Goal: Transaction & Acquisition: Purchase product/service

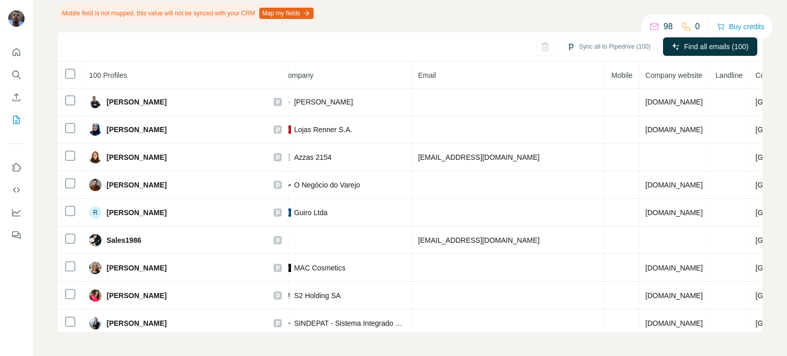
scroll to position [1135, 0]
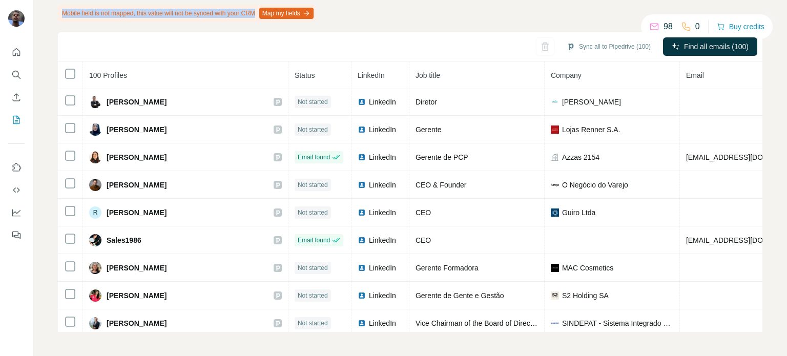
drag, startPoint x: 60, startPoint y: 11, endPoint x: 270, endPoint y: 14, distance: 210.1
click at [270, 14] on div "Mobile field is not mapped, this value will not be synced with your CRM Map my …" at bounding box center [187, 13] width 258 height 17
drag, startPoint x: 482, startPoint y: 6, endPoint x: 509, endPoint y: 12, distance: 28.3
click at [482, 6] on div "Search Export: Privately Held, Public Company, Partnership, Self Owned, Self Em…" at bounding box center [410, 155] width 704 height 354
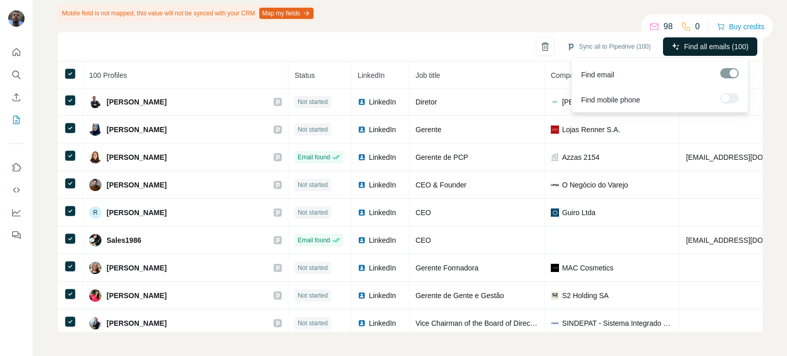
click at [718, 52] on button "Find all emails (100)" at bounding box center [710, 46] width 94 height 18
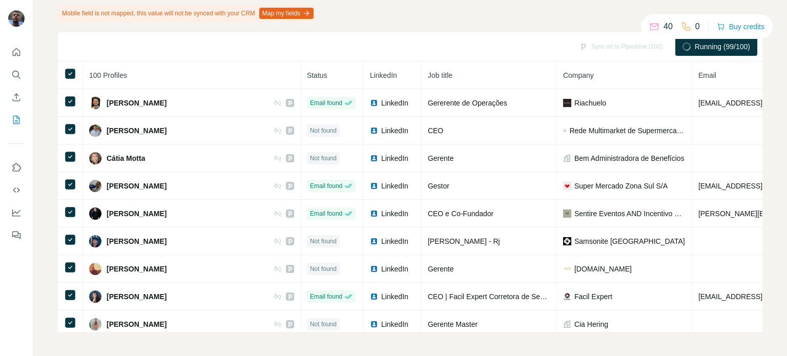
scroll to position [0, 0]
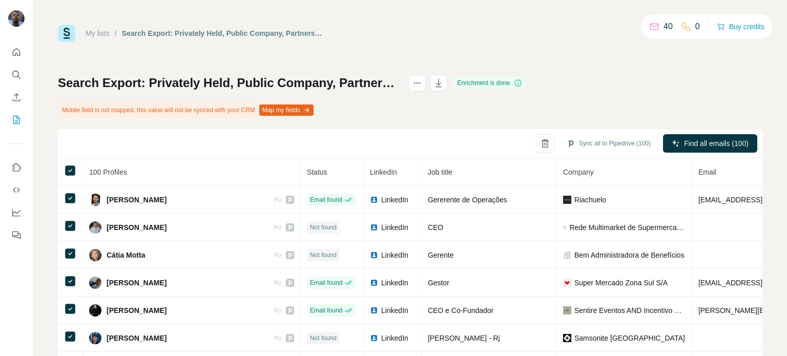
click at [522, 81] on icon at bounding box center [518, 83] width 8 height 8
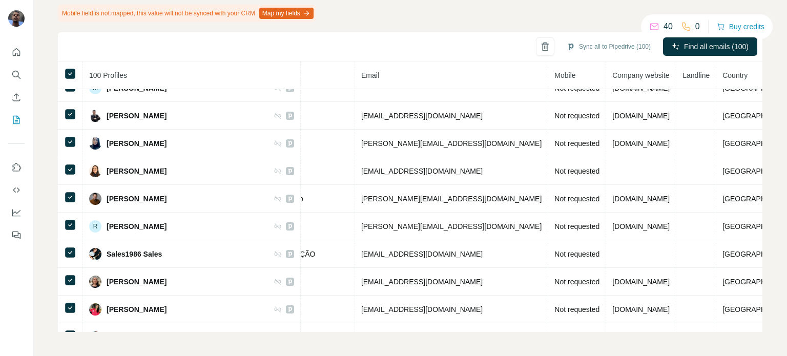
scroll to position [1685, 337]
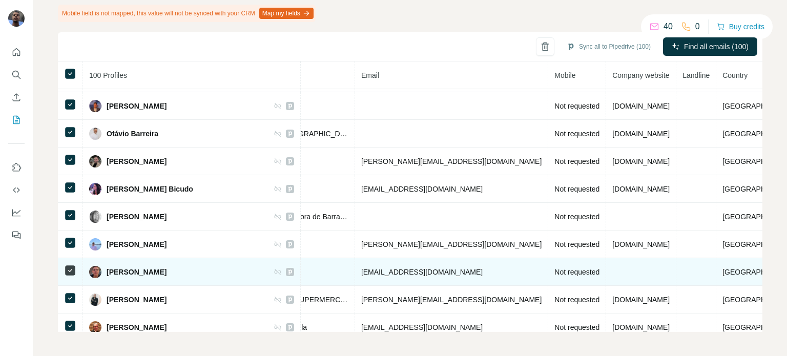
drag, startPoint x: 470, startPoint y: 255, endPoint x: 527, endPoint y: 263, distance: 58.0
click at [527, 263] on tr "[PERSON_NAME] Email found LinkedIn Diretor Coast Design [EMAIL_ADDRESS][DOMAIN_…" at bounding box center [262, 272] width 1083 height 28
click at [548, 258] on td "Not requested" at bounding box center [577, 272] width 58 height 28
drag, startPoint x: 530, startPoint y: 258, endPoint x: 478, endPoint y: 256, distance: 52.3
click at [548, 258] on td "Not requested" at bounding box center [577, 272] width 58 height 28
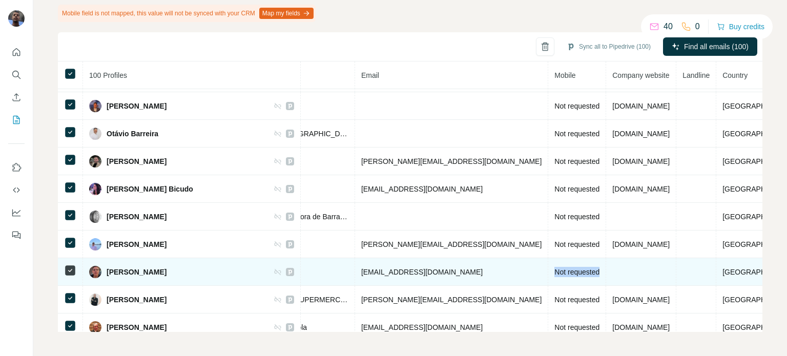
copy span "Not requested"
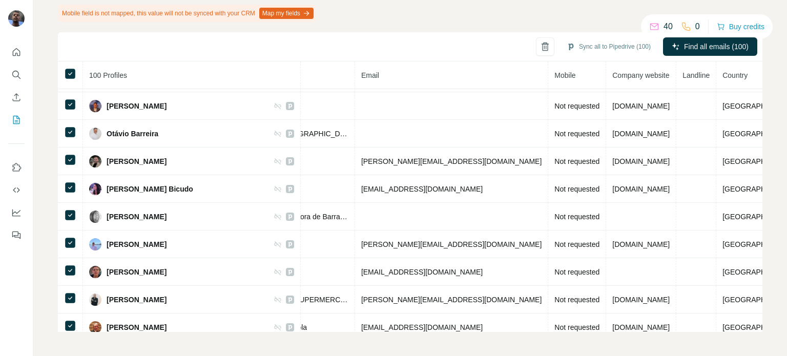
click at [683, 24] on icon at bounding box center [686, 27] width 10 height 10
click at [738, 21] on button "Buy credits" at bounding box center [741, 26] width 48 height 14
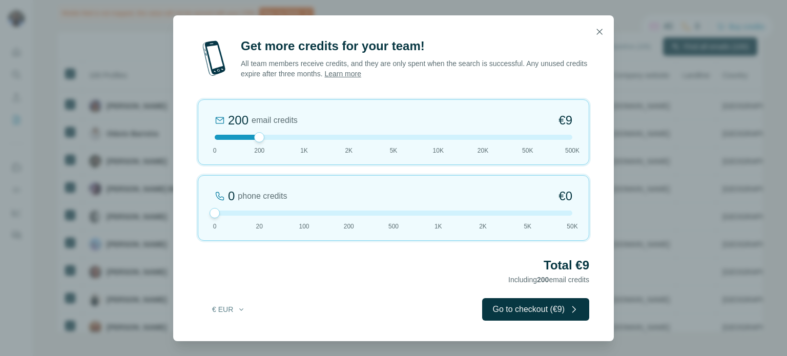
drag, startPoint x: 258, startPoint y: 212, endPoint x: 205, endPoint y: 234, distance: 57.4
click at [205, 234] on div "0 phone credits €0 [PHONE_NUMBER] 1K 2K 5K 50K" at bounding box center [393, 208] width 391 height 66
click at [593, 30] on button "button" at bounding box center [599, 32] width 20 height 20
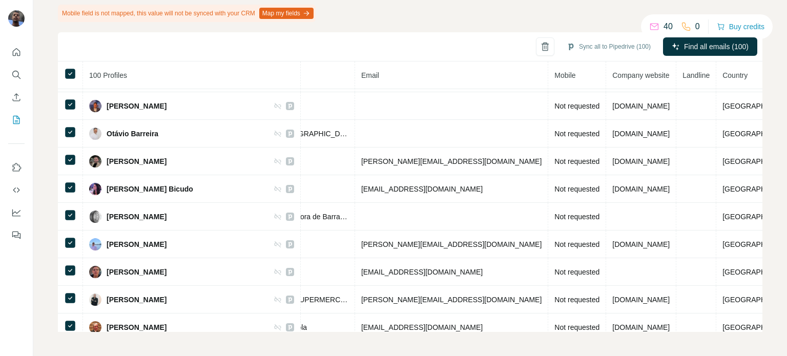
click at [294, 13] on button "Map my fields" at bounding box center [286, 13] width 54 height 11
click at [15, 119] on icon "My lists" at bounding box center [16, 120] width 10 height 10
click at [15, 120] on icon "My lists" at bounding box center [17, 119] width 5 height 7
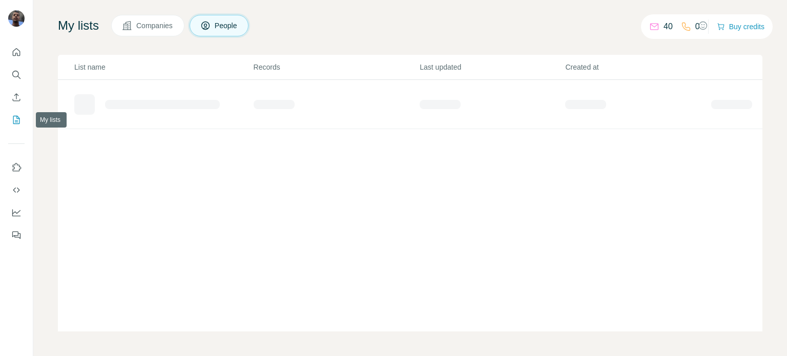
scroll to position [59, 0]
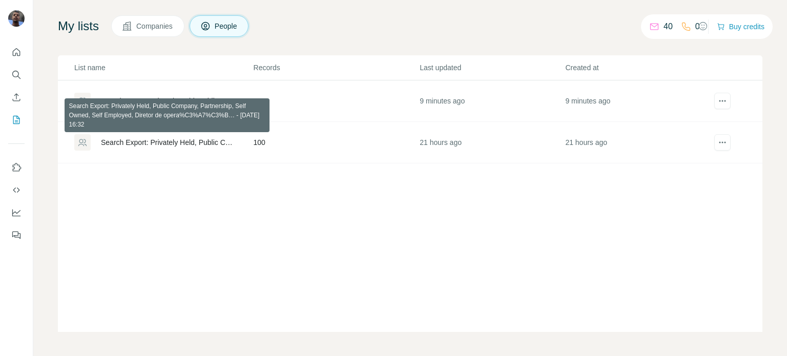
click at [201, 142] on div "Search Export: Privately Held, Public Company, Partnership, Self Owned, Self Em…" at bounding box center [168, 142] width 135 height 10
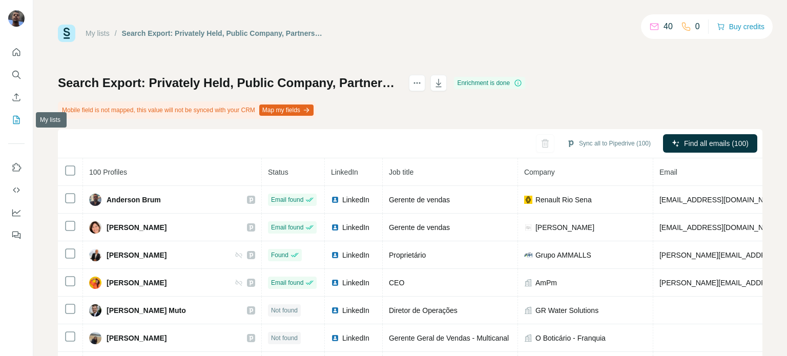
click at [14, 116] on icon "My lists" at bounding box center [16, 120] width 10 height 10
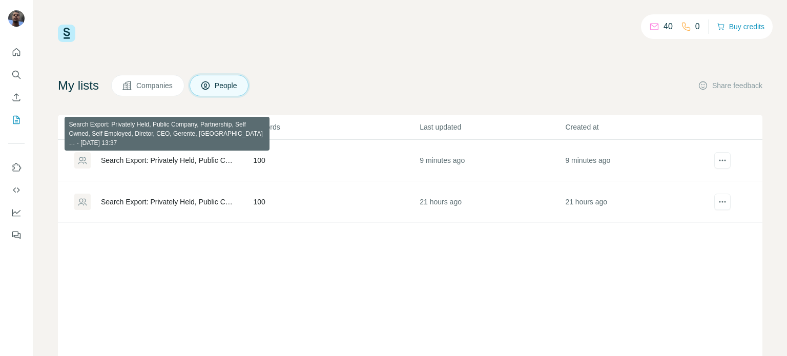
click at [157, 161] on div "Search Export: Privately Held, Public Company, Partnership, Self Owned, Self Em…" at bounding box center [168, 160] width 135 height 10
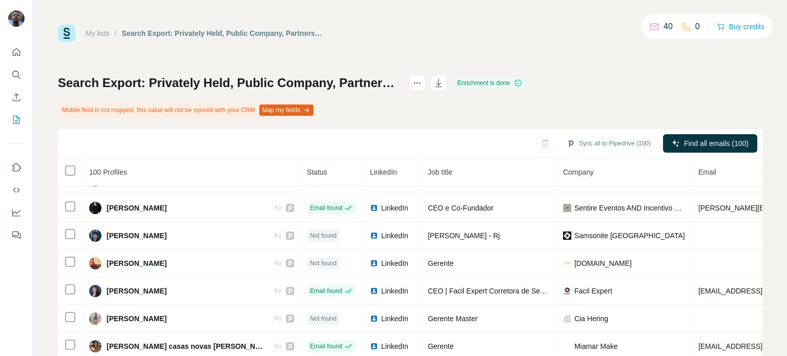
scroll to position [97, 0]
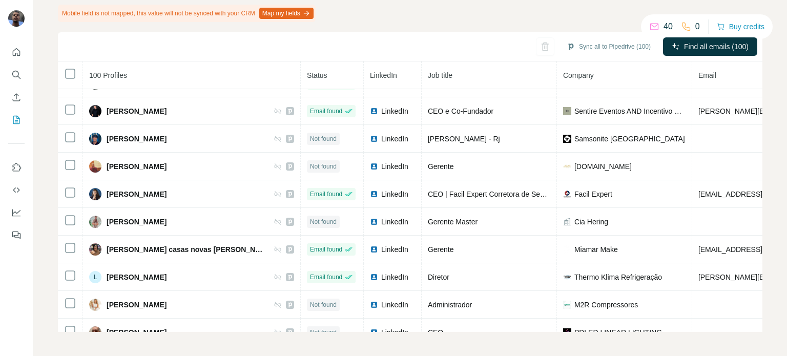
click at [491, 326] on div "100 Profiles Status LinkedIn Job title Company Email Mobile Company website Lan…" at bounding box center [410, 196] width 704 height 271
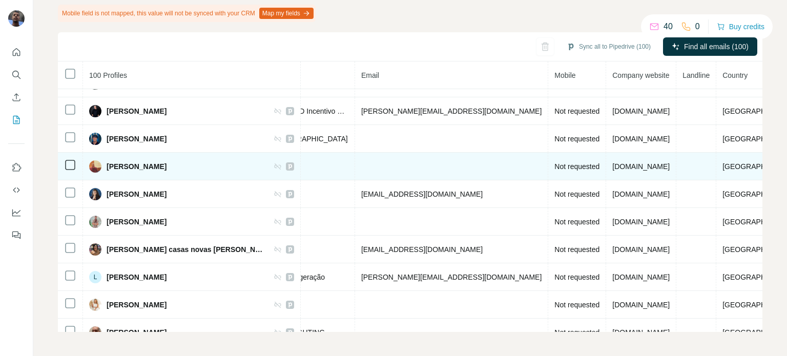
scroll to position [0, 337]
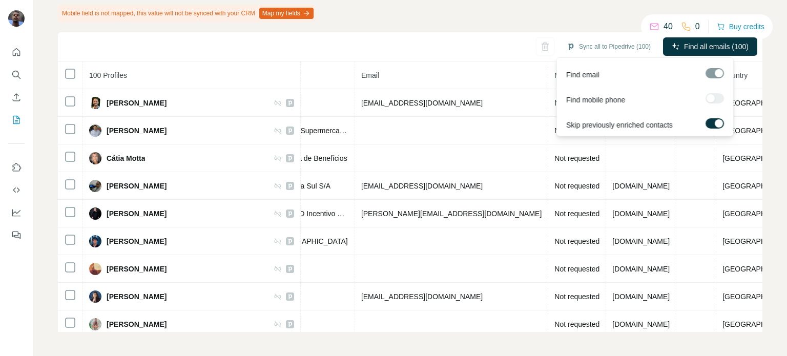
click at [717, 98] on div at bounding box center [714, 98] width 18 height 10
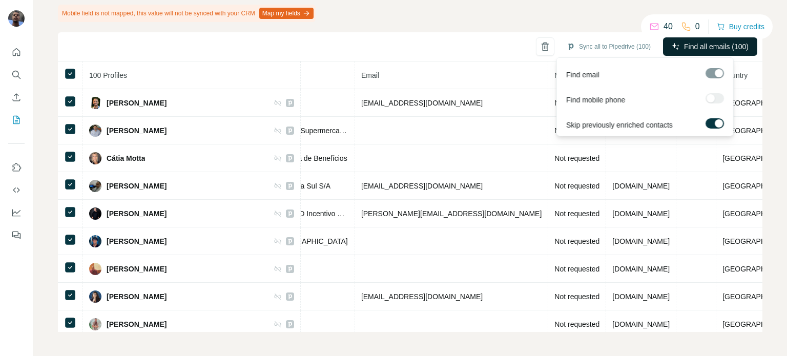
click at [688, 50] on span "Find all emails (100)" at bounding box center [716, 46] width 65 height 10
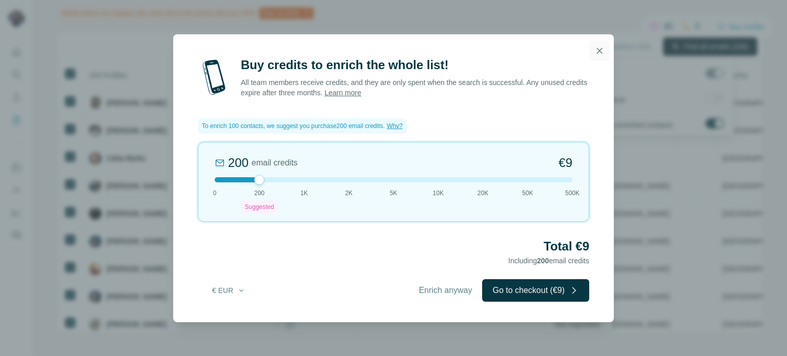
click at [597, 54] on icon "button" at bounding box center [599, 51] width 10 height 10
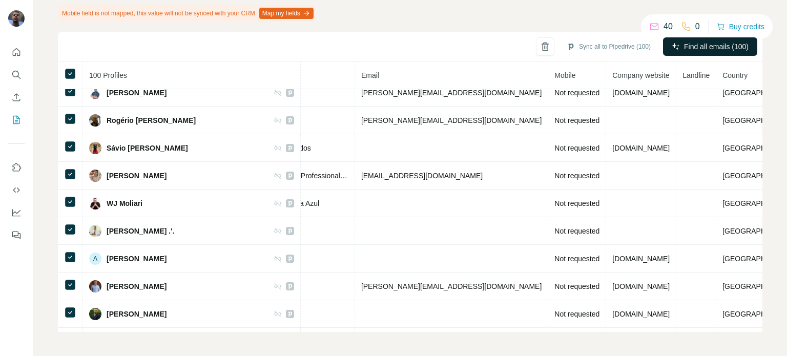
scroll to position [717, 337]
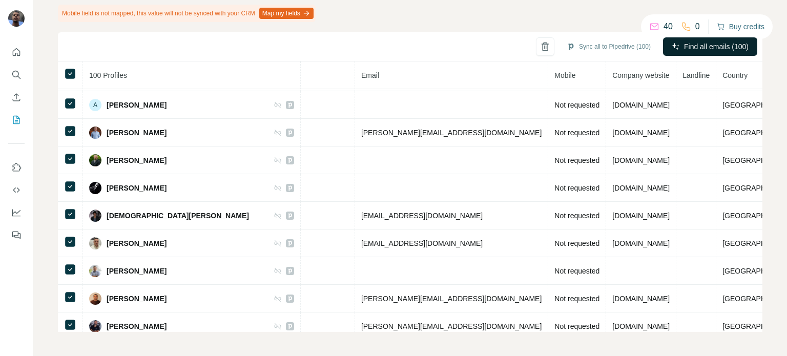
click at [729, 23] on button "Buy credits" at bounding box center [741, 26] width 48 height 14
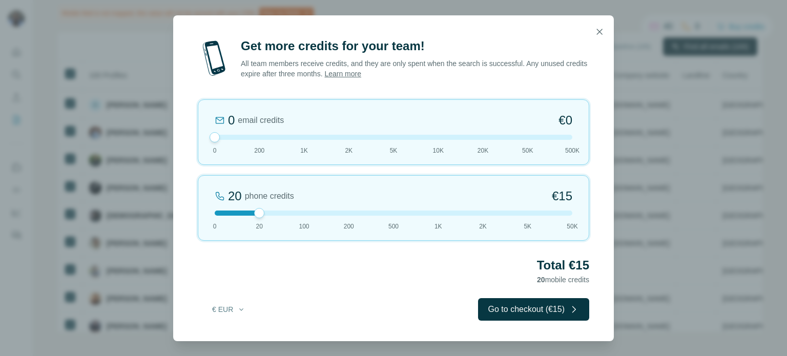
drag, startPoint x: 255, startPoint y: 138, endPoint x: 187, endPoint y: 141, distance: 67.7
click at [187, 141] on div "Get more credits for your team! All team members receive credits, and they are …" at bounding box center [393, 189] width 441 height 303
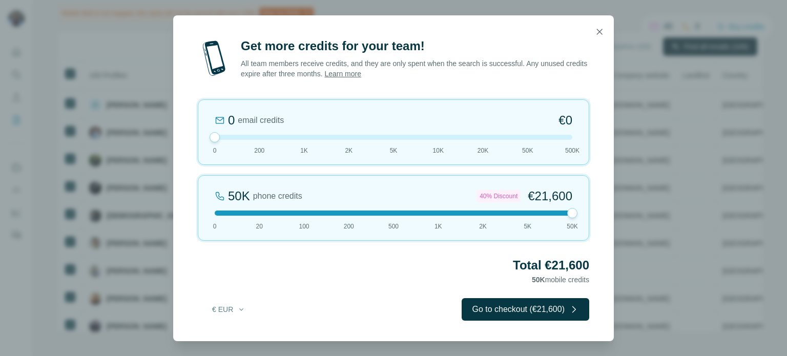
drag, startPoint x: 254, startPoint y: 211, endPoint x: 598, endPoint y: 215, distance: 344.3
click at [598, 215] on div "Get more credits for your team! All team members receive credits, and they are …" at bounding box center [393, 189] width 441 height 303
click at [592, 30] on button "button" at bounding box center [599, 32] width 20 height 20
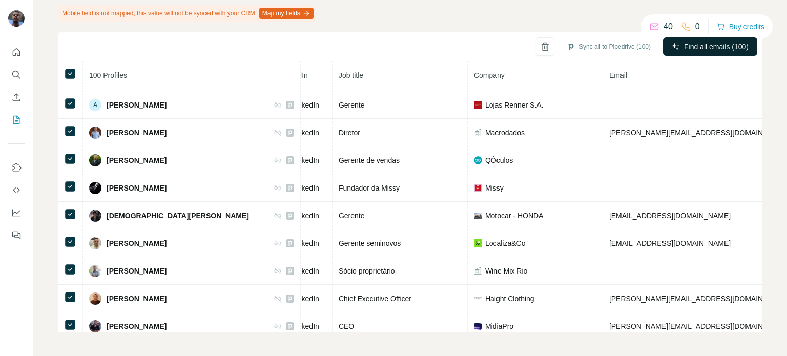
scroll to position [717, 90]
click at [75, 77] on icon at bounding box center [70, 74] width 12 height 12
